Goal: Information Seeking & Learning: Compare options

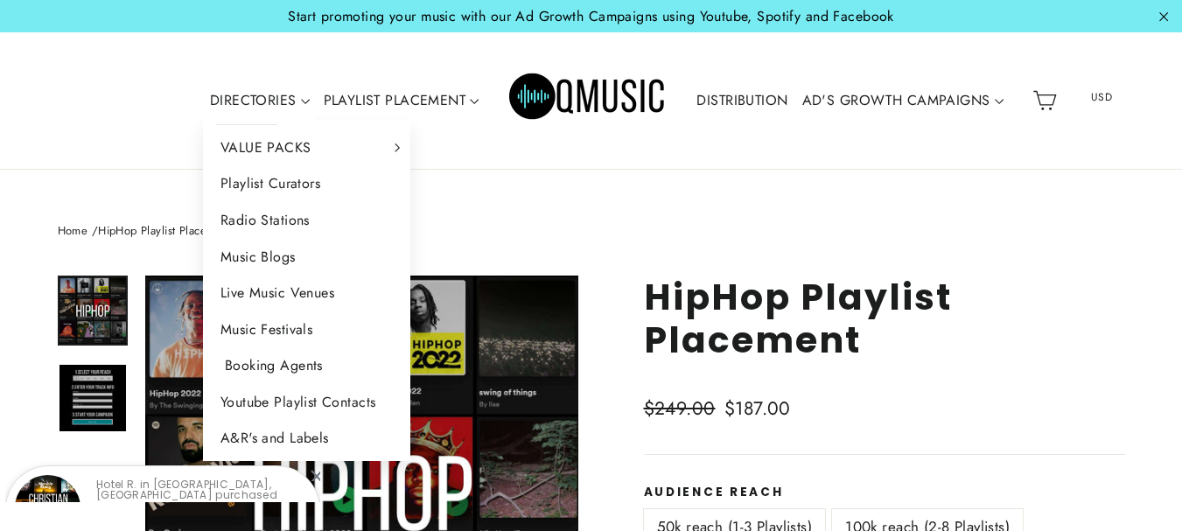
click at [294, 360] on link "Booking Agents" at bounding box center [307, 365] width 208 height 37
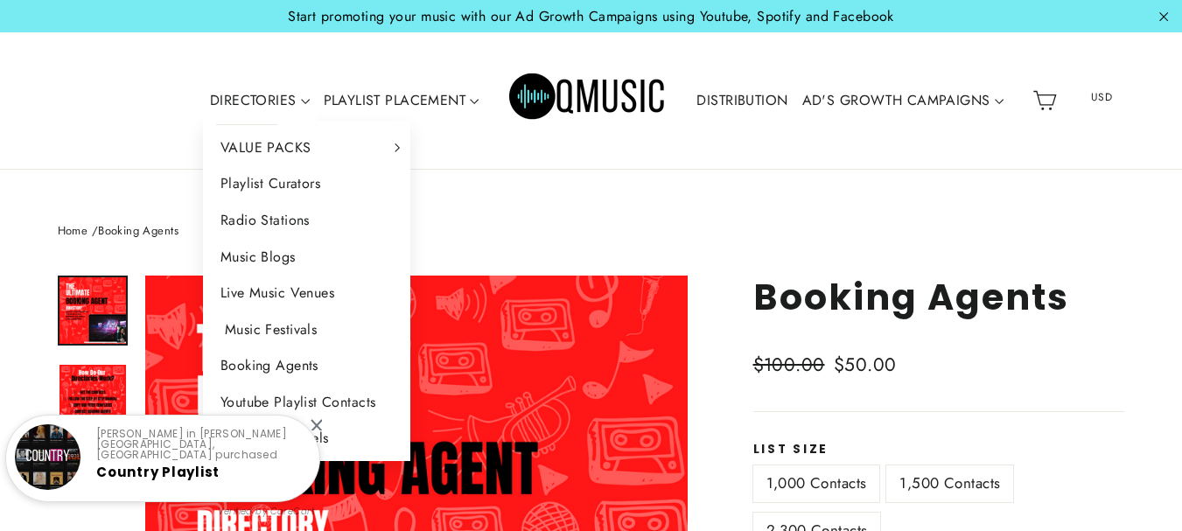
click at [301, 333] on link "Music Festivals" at bounding box center [307, 330] width 208 height 37
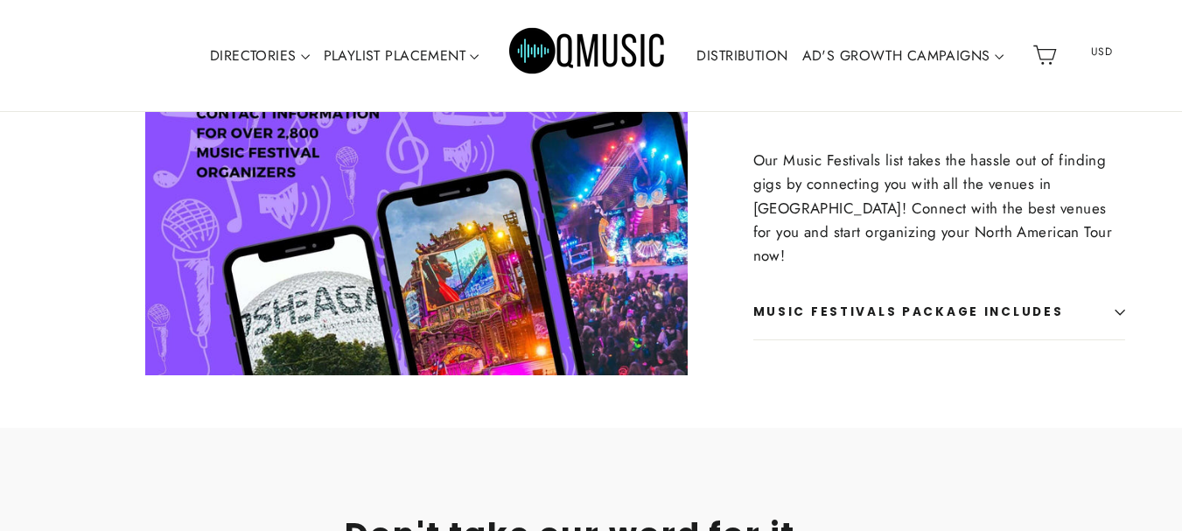
scroll to position [651, 0]
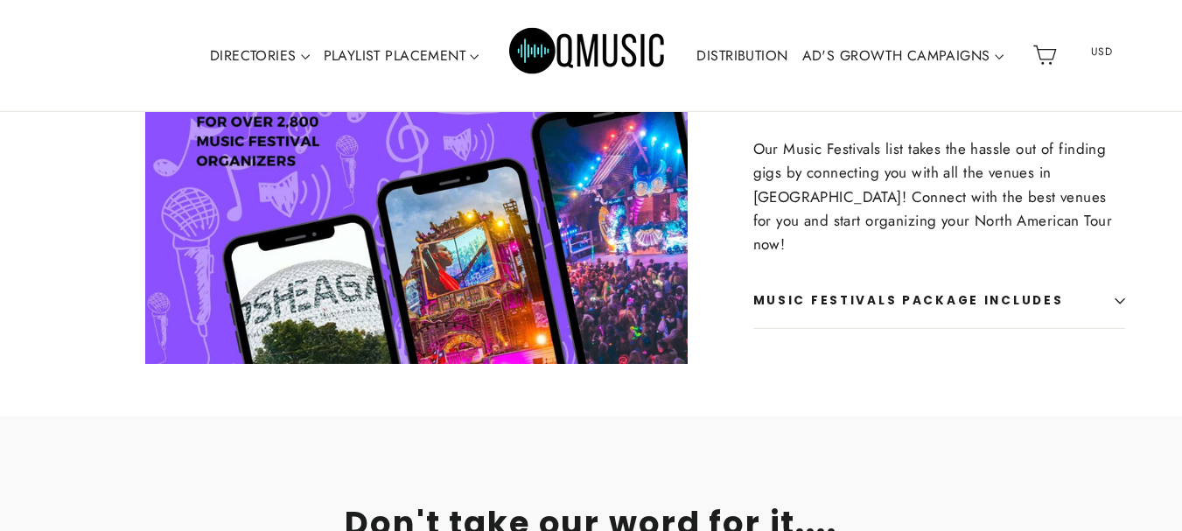
click at [1079, 274] on button "Music Festivals Package Includes" at bounding box center [939, 301] width 372 height 54
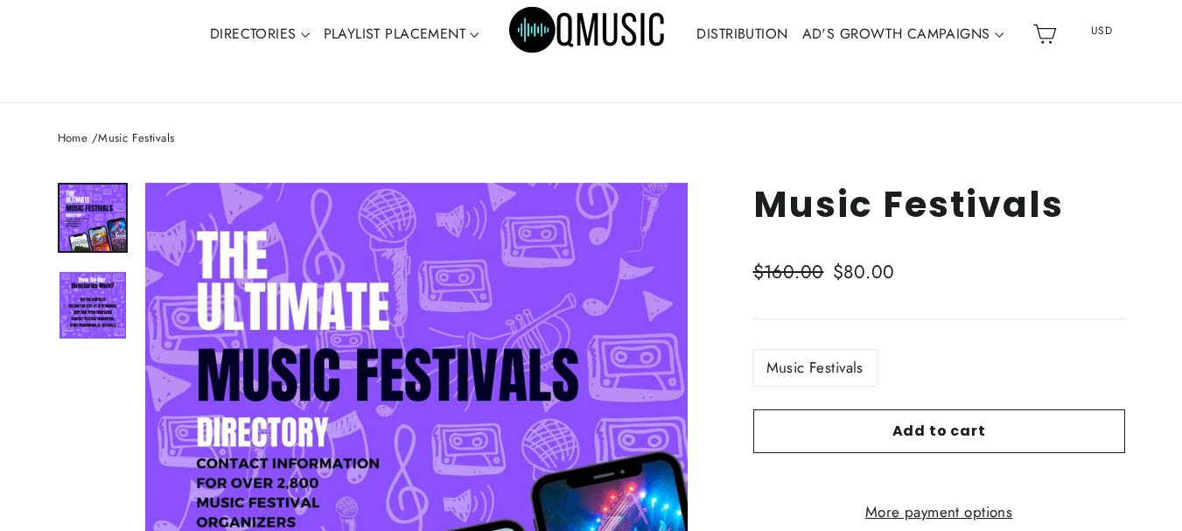
scroll to position [54, 0]
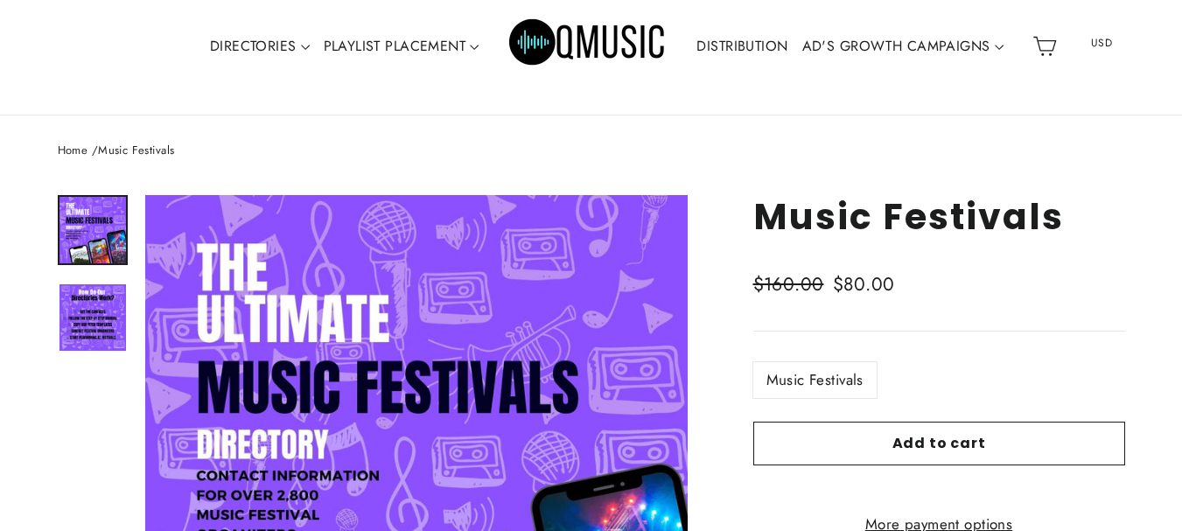
click at [816, 362] on label "Music Festivals" at bounding box center [814, 380] width 123 height 36
click at [821, 366] on label "Music Festivals" at bounding box center [814, 380] width 123 height 36
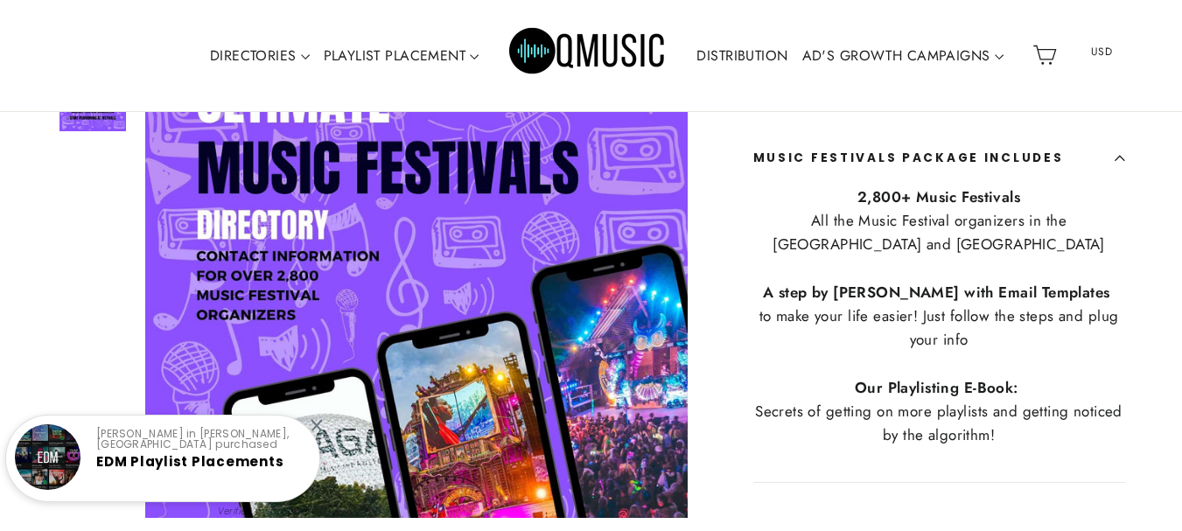
scroll to position [496, 0]
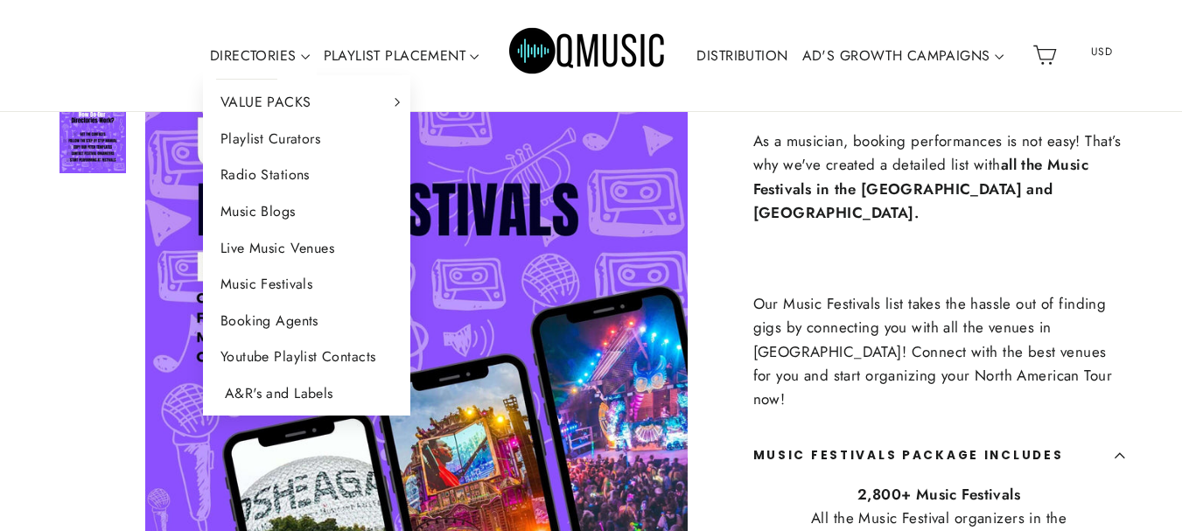
click at [325, 396] on link "A&R's and Labels" at bounding box center [307, 393] width 208 height 37
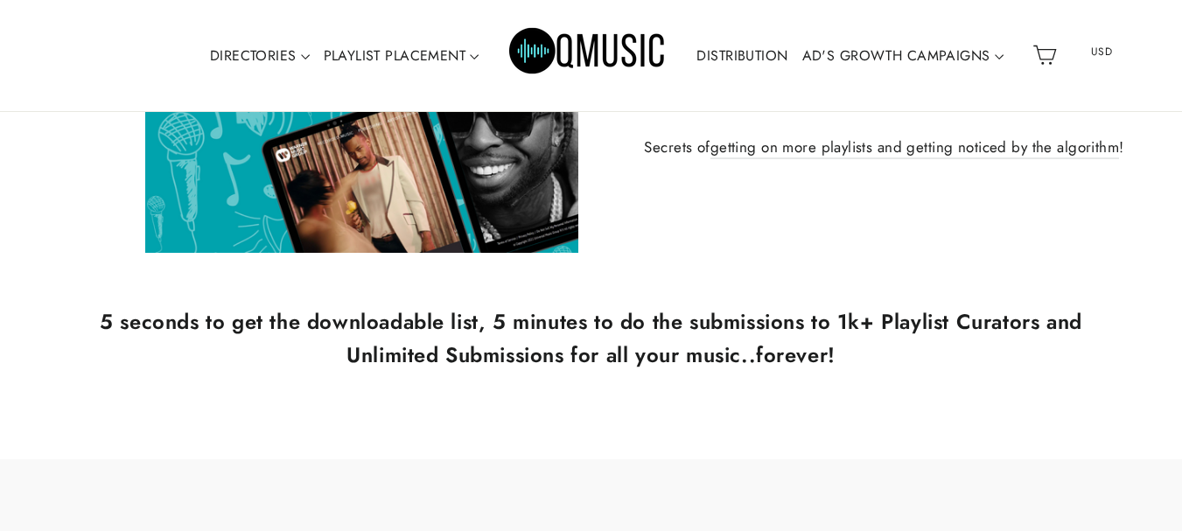
scroll to position [1089, 0]
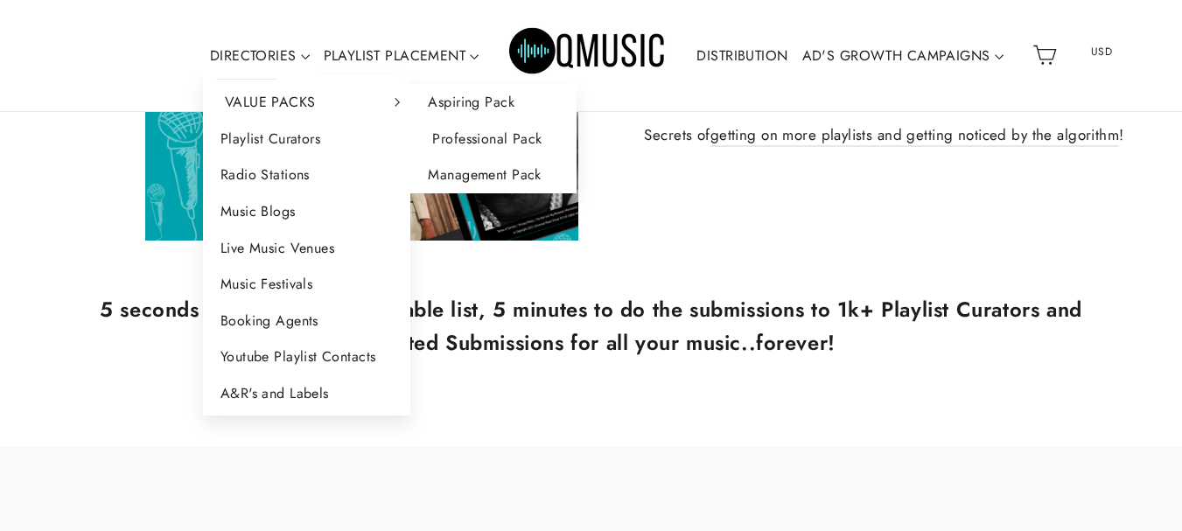
click at [480, 129] on link "Professional Pack" at bounding box center [492, 139] width 165 height 37
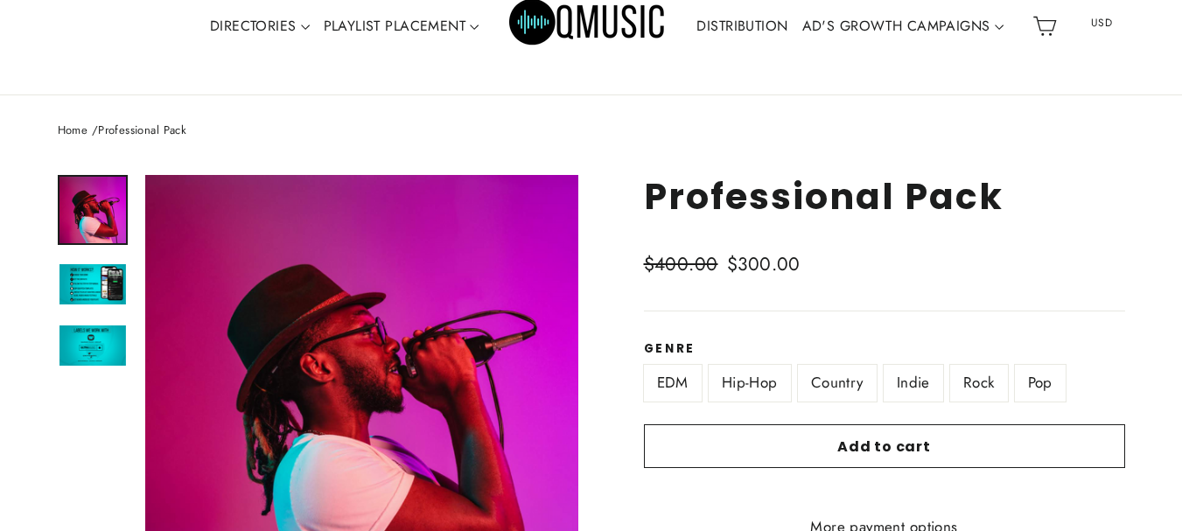
scroll to position [47, 0]
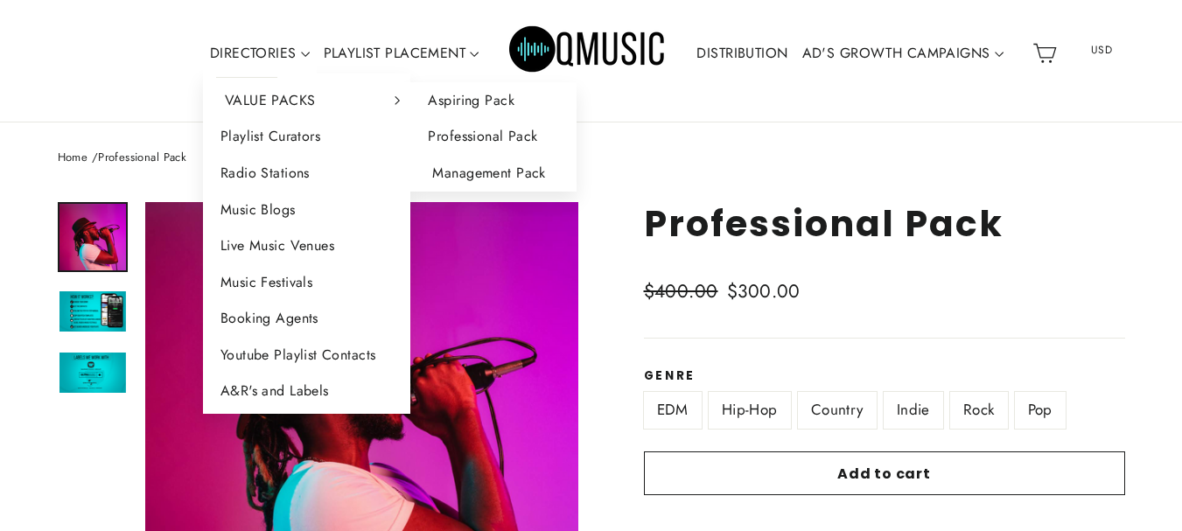
click at [479, 172] on link "Management Pack" at bounding box center [492, 173] width 165 height 37
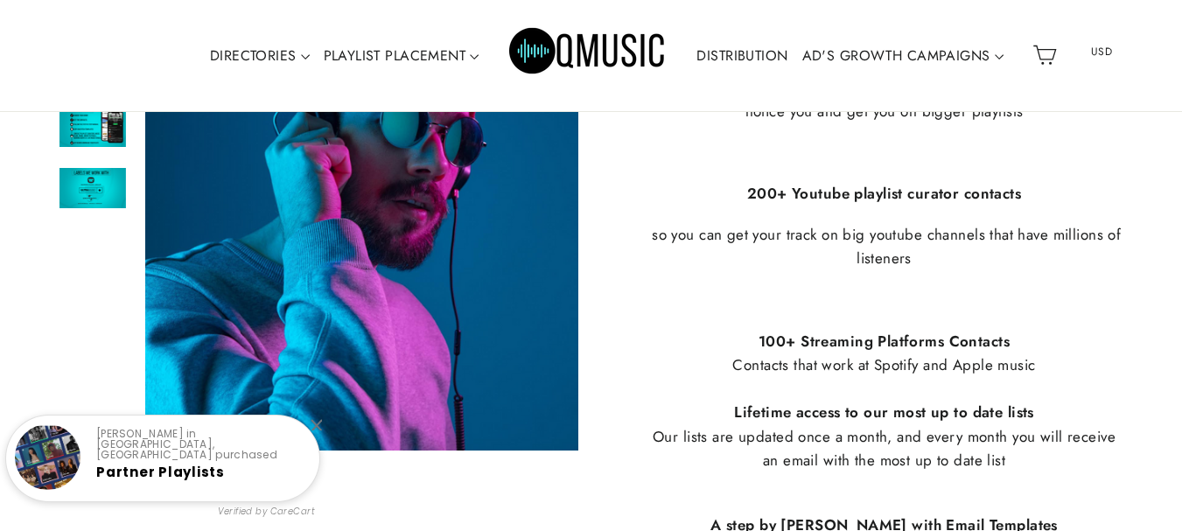
scroll to position [1575, 0]
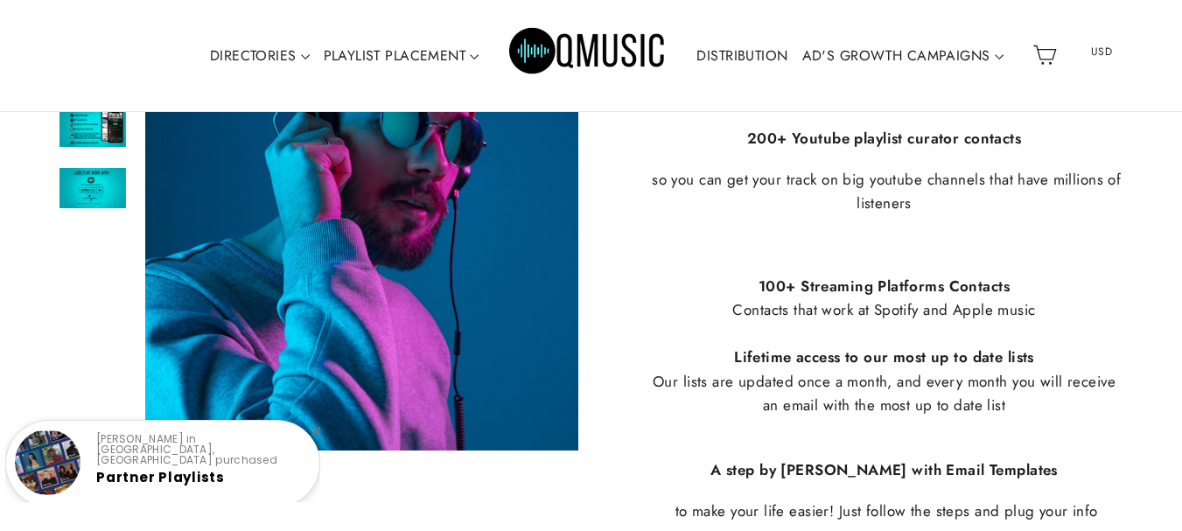
drag, startPoint x: 1194, startPoint y: 27, endPoint x: 1191, endPoint y: 132, distance: 105.1
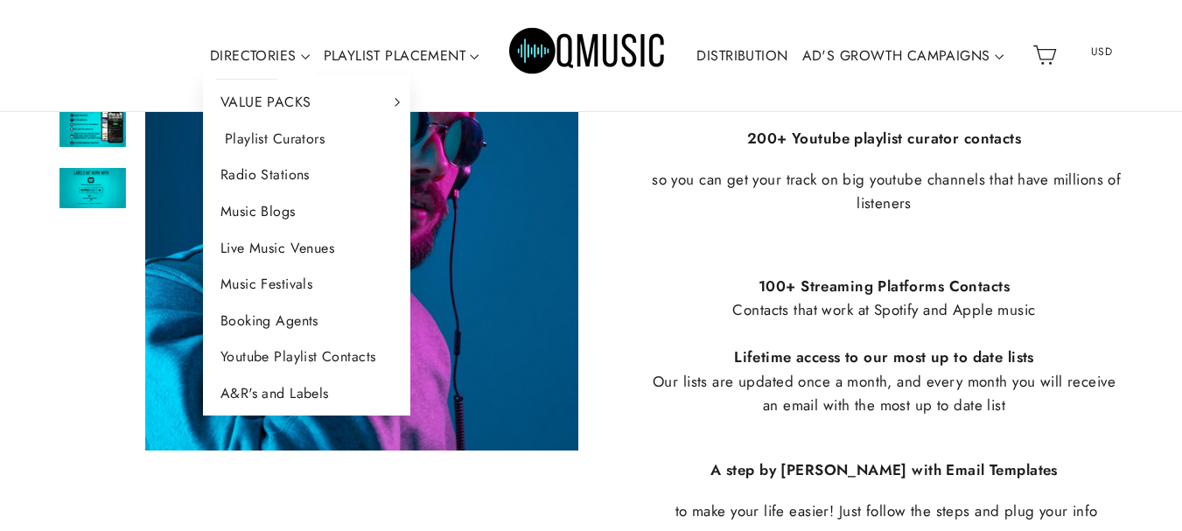
click at [269, 147] on link "Playlist Curators" at bounding box center [307, 139] width 208 height 37
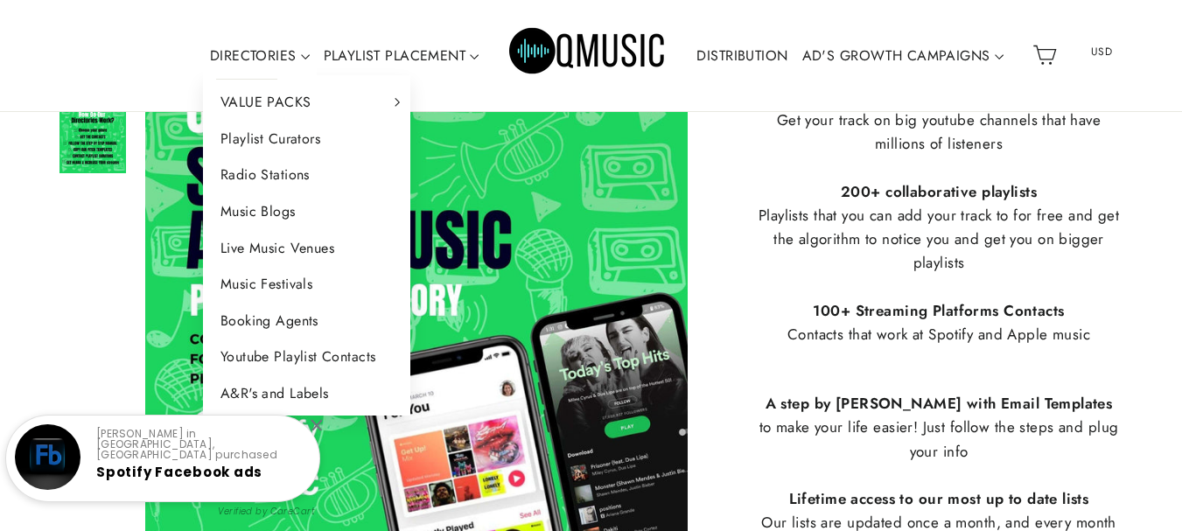
scroll to position [841, 0]
click at [275, 204] on link "Music Blogs" at bounding box center [307, 211] width 208 height 37
